Goal: Find specific page/section: Find specific page/section

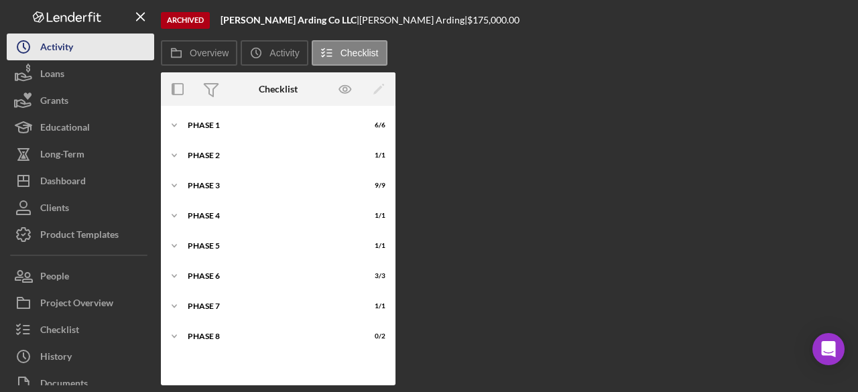
click at [36, 42] on icon "Icon/History" at bounding box center [23, 46] width 33 height 33
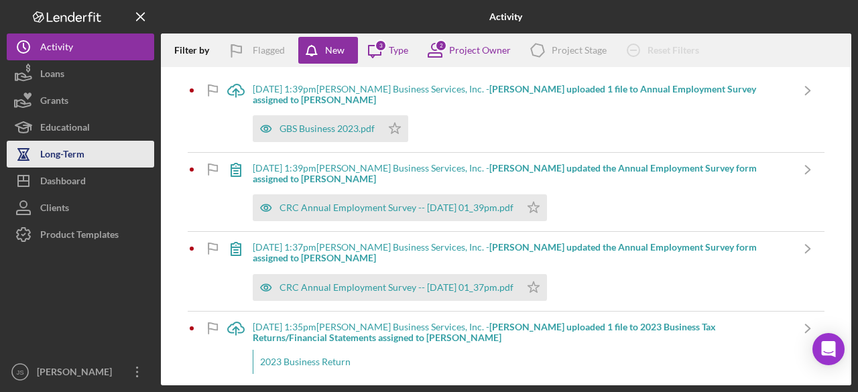
click at [88, 156] on button "Long-Term" at bounding box center [80, 154] width 147 height 27
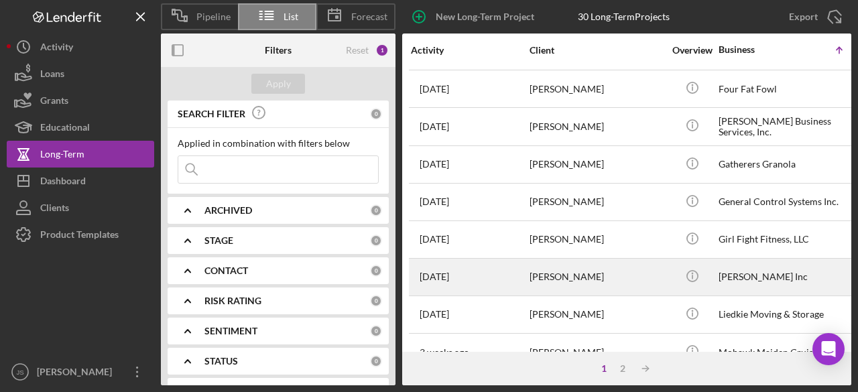
scroll to position [661, 0]
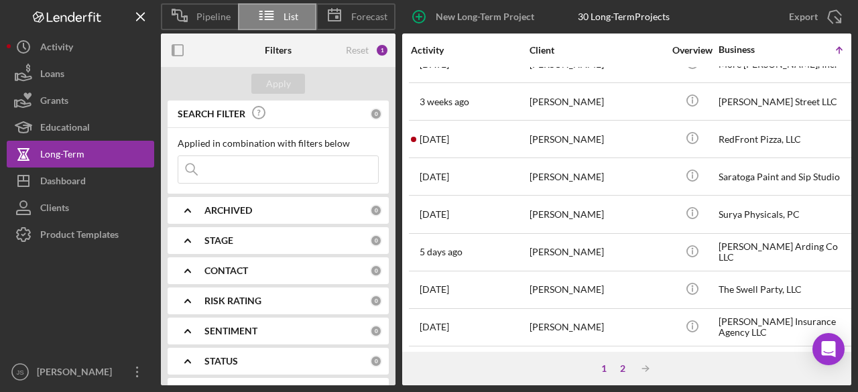
click at [623, 365] on div "2" at bounding box center [622, 368] width 19 height 11
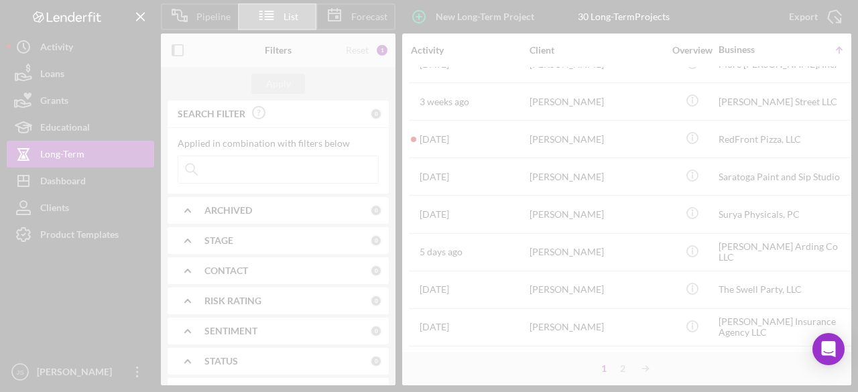
scroll to position [0, 0]
